Goal: Task Accomplishment & Management: Use online tool/utility

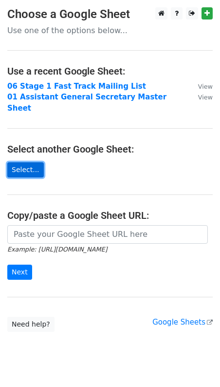
click at [31, 162] on link "Select..." at bounding box center [25, 169] width 37 height 15
click at [26, 162] on link "Select..." at bounding box center [25, 169] width 37 height 15
click at [33, 162] on link "Select..." at bounding box center [25, 169] width 37 height 15
click at [30, 150] on main "Choose a Google Sheet Use one of the options below... Use a recent Google Sheet…" at bounding box center [110, 169] width 220 height 324
click at [30, 162] on link "Select..." at bounding box center [25, 169] width 37 height 15
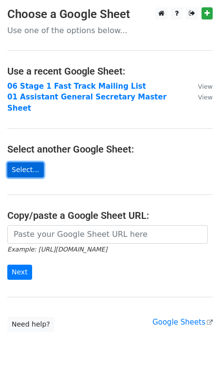
click at [24, 162] on link "Select..." at bounding box center [25, 169] width 37 height 15
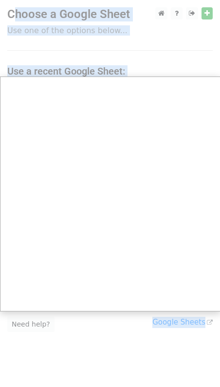
click at [105, 27] on div at bounding box center [110, 198] width 221 height 396
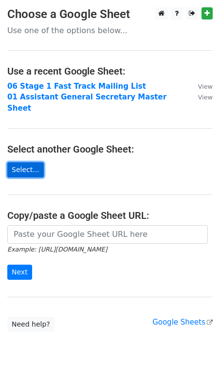
click at [31, 164] on link "Select..." at bounding box center [25, 169] width 37 height 15
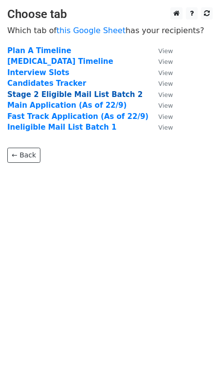
click at [44, 91] on strong "Stage 2 Eligible Mail List Batch 2" at bounding box center [74, 94] width 135 height 9
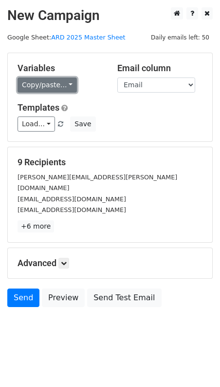
click at [59, 90] on link "Copy/paste..." at bounding box center [47, 84] width 59 height 15
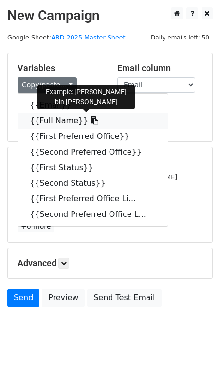
click at [48, 119] on link "{{Full Name}}" at bounding box center [93, 121] width 150 height 16
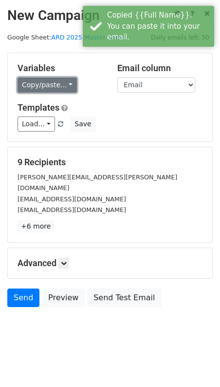
click at [64, 90] on link "Copy/paste..." at bounding box center [47, 84] width 59 height 15
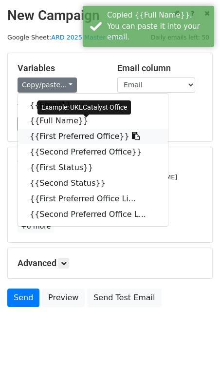
click at [64, 135] on link "{{First Preferred Office}}" at bounding box center [93, 137] width 150 height 16
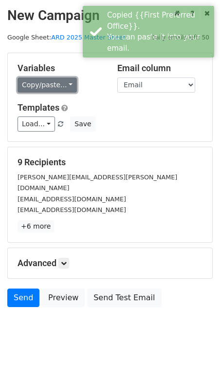
click at [61, 89] on link "Copy/paste..." at bounding box center [47, 84] width 59 height 15
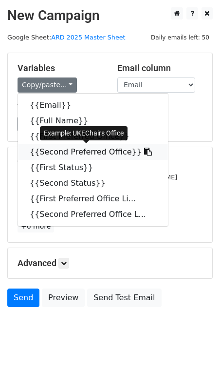
click at [60, 146] on link "{{Second Preferred Office}}" at bounding box center [93, 152] width 150 height 16
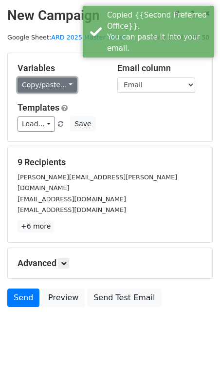
click at [59, 84] on link "Copy/paste..." at bounding box center [47, 84] width 59 height 15
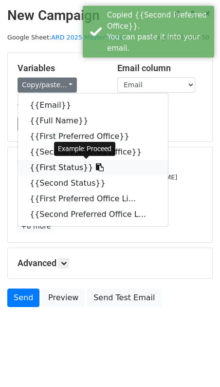
click at [67, 165] on link "{{First Status}}" at bounding box center [93, 168] width 150 height 16
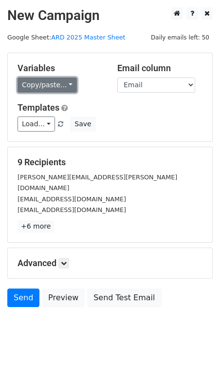
click at [56, 80] on link "Copy/paste..." at bounding box center [47, 84] width 59 height 15
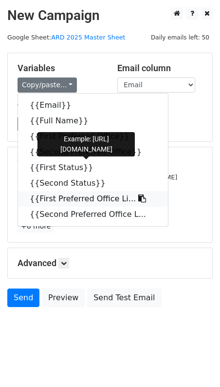
click at [93, 199] on link "{{First Preferred Office Li..." at bounding box center [93, 199] width 150 height 16
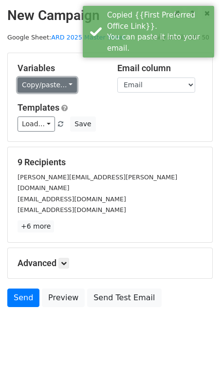
click at [60, 86] on link "Copy/paste..." at bounding box center [47, 84] width 59 height 15
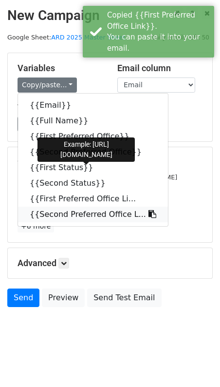
click at [62, 216] on link "{{Second Preferred Office L..." at bounding box center [93, 214] width 150 height 16
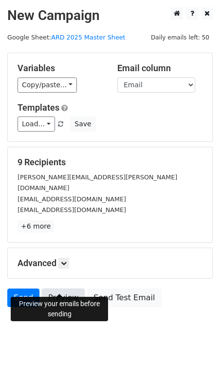
click at [68, 288] on link "Preview" at bounding box center [63, 297] width 43 height 18
click at [58, 288] on link "Preview" at bounding box center [63, 297] width 43 height 18
click at [66, 288] on link "Preview" at bounding box center [63, 297] width 43 height 18
click at [64, 288] on link "Preview" at bounding box center [63, 297] width 43 height 18
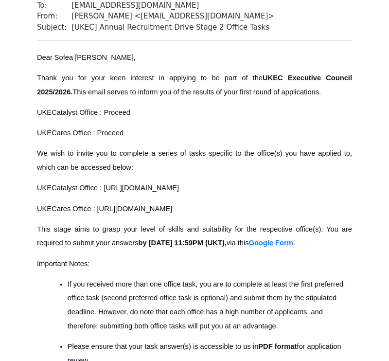
scroll to position [976, 0]
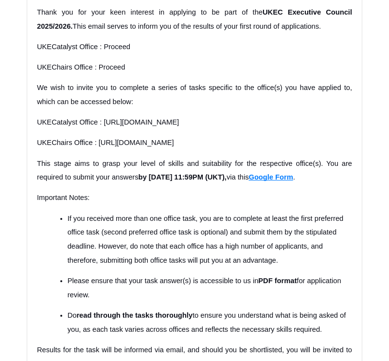
scroll to position [193, 0]
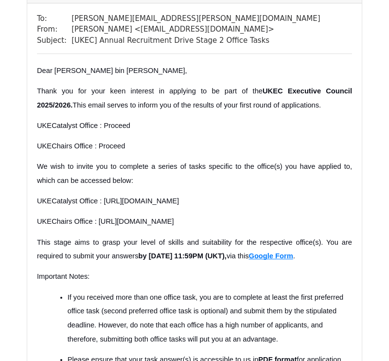
scroll to position [172, 0]
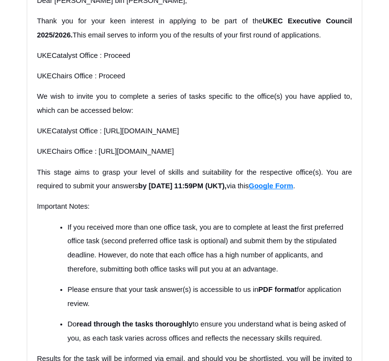
drag, startPoint x: 83, startPoint y: 148, endPoint x: 27, endPoint y: 135, distance: 57.9
click at [27, 135] on div "To: mikhail.taufiq@gmail.com From: Leow Sher Min < shermin.leow@ukeconline.com …" at bounding box center [194, 342] width 335 height 819
click at [150, 155] on span "UKEChairs Office : https://docs.google.com/document/d/1Gfs-6GJg8Oi3yZ7OAj6_Fz0t…" at bounding box center [105, 152] width 137 height 8
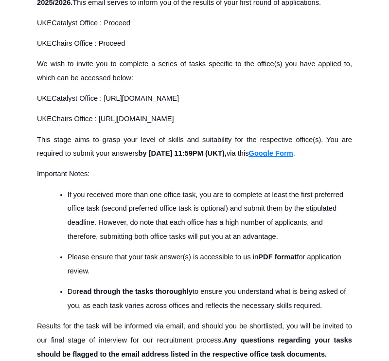
scroll to position [202, 0]
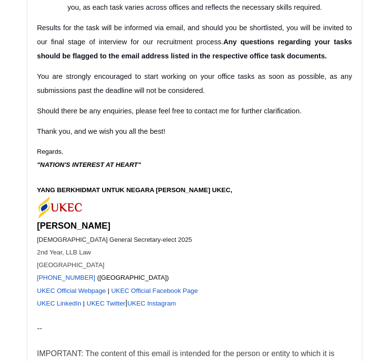
scroll to position [7324, 0]
